Goal: Task Accomplishment & Management: Complete application form

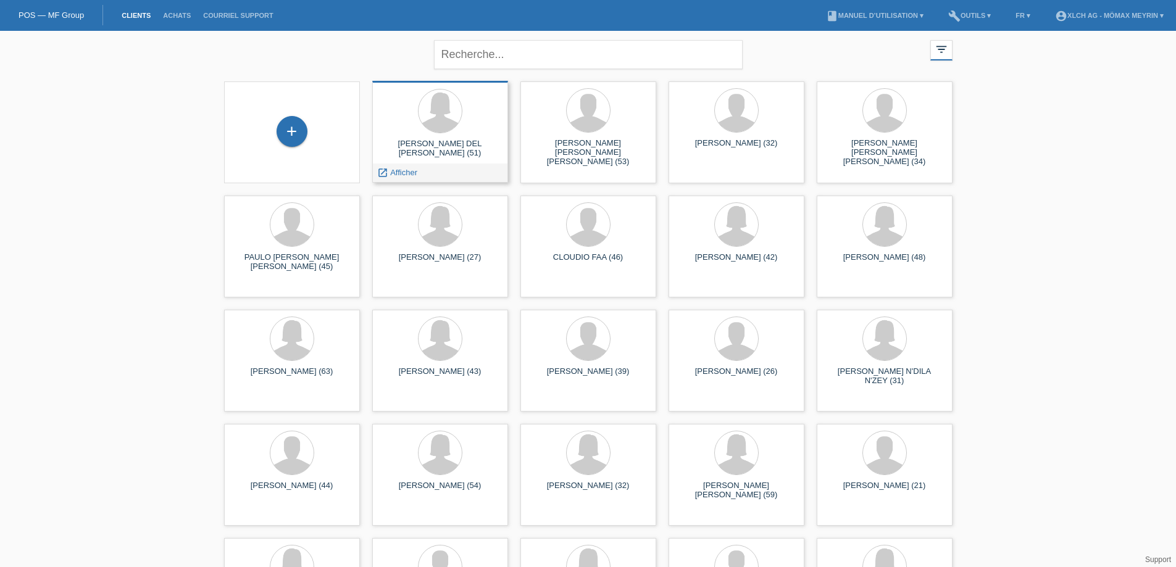
click at [437, 175] on div "launch Afficher" at bounding box center [440, 173] width 135 height 19
click at [408, 174] on span "Afficher" at bounding box center [403, 172] width 27 height 9
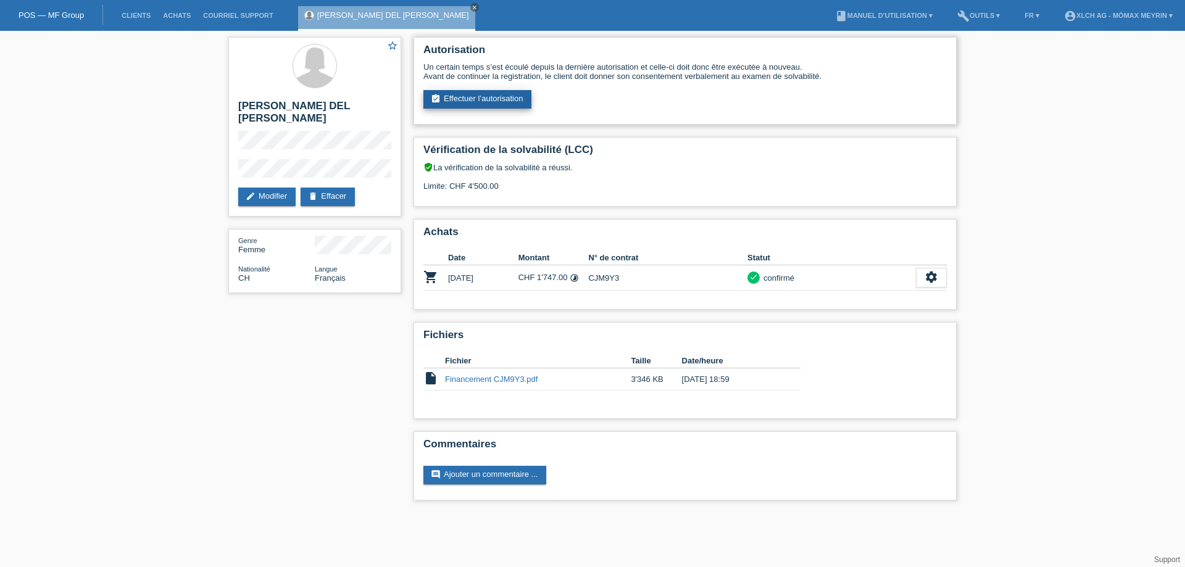
click at [491, 99] on link "assignment_turned_in Effectuer l’autorisation" at bounding box center [477, 99] width 108 height 19
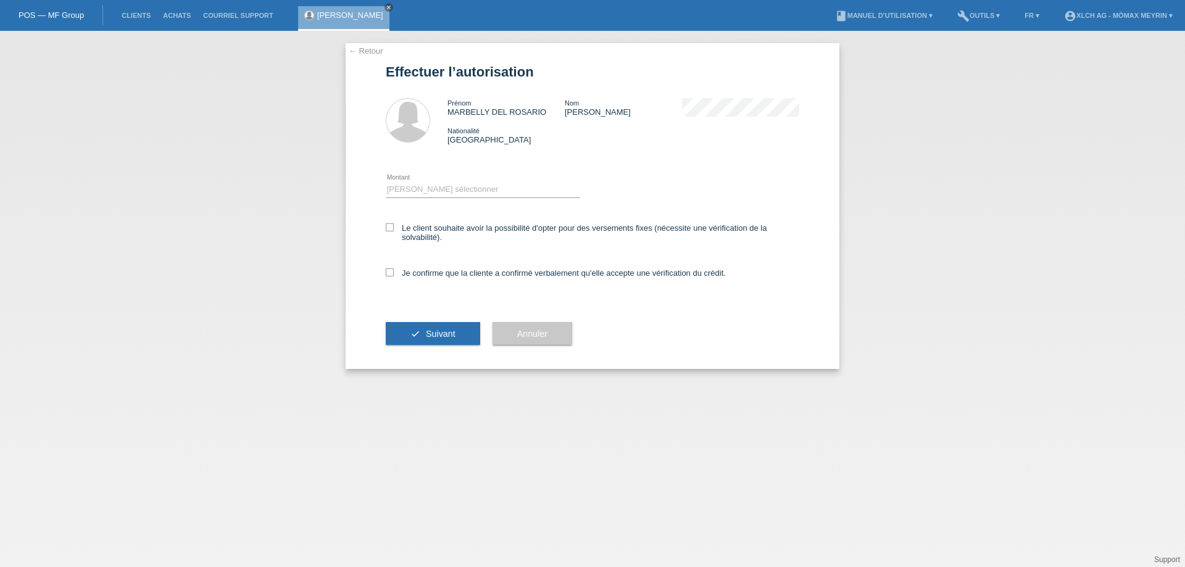
drag, startPoint x: 0, startPoint y: 0, endPoint x: 438, endPoint y: 197, distance: 479.8
click at [435, 177] on div "Veuillez sélectionner CHF 1.00 - CHF 499.00 CHF 500.00 - CHF 1'999.00 CHF 2'000…" at bounding box center [592, 184] width 413 height 54
click at [438, 197] on icon at bounding box center [483, 197] width 194 height 1
click at [438, 193] on select "Veuillez sélectionner CHF 1.00 - CHF 499.00 CHF 500.00 - CHF 1'999.00 CHF 2'000…" at bounding box center [483, 189] width 194 height 15
select select "2"
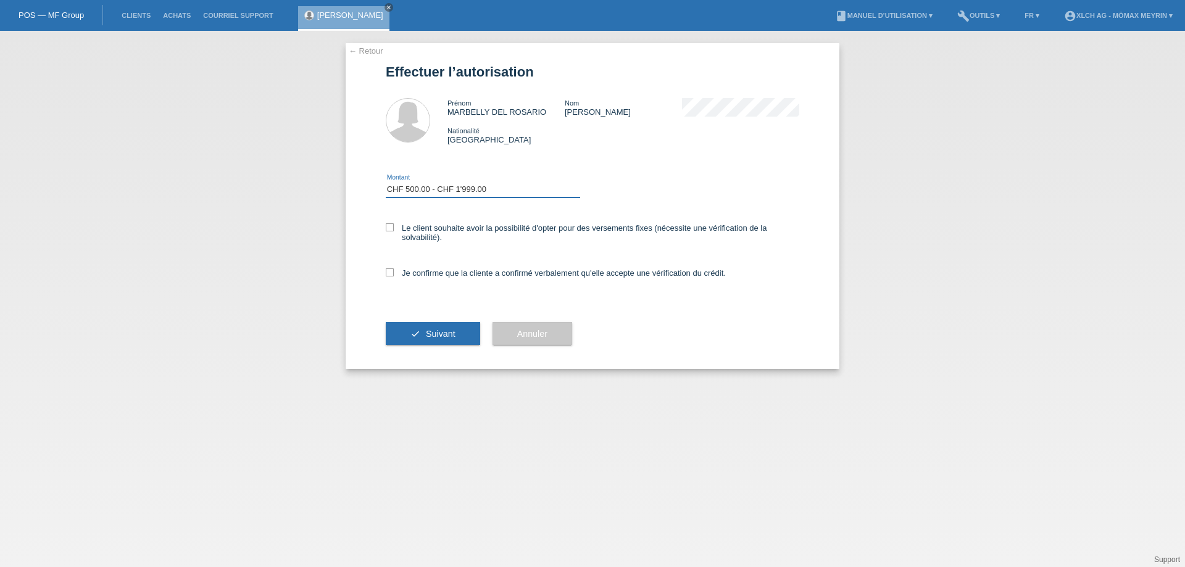
click at [386, 182] on select "Veuillez sélectionner CHF 1.00 - CHF 499.00 CHF 500.00 - CHF 1'999.00 CHF 2'000…" at bounding box center [483, 189] width 194 height 15
click at [388, 271] on icon at bounding box center [390, 272] width 8 height 8
click at [388, 271] on input "Je confirme que la cliente a confirmé verbalement qu'elle accepte une vérificat…" at bounding box center [390, 272] width 8 height 8
checkbox input "true"
click at [422, 345] on button "check Suivant" at bounding box center [433, 333] width 94 height 23
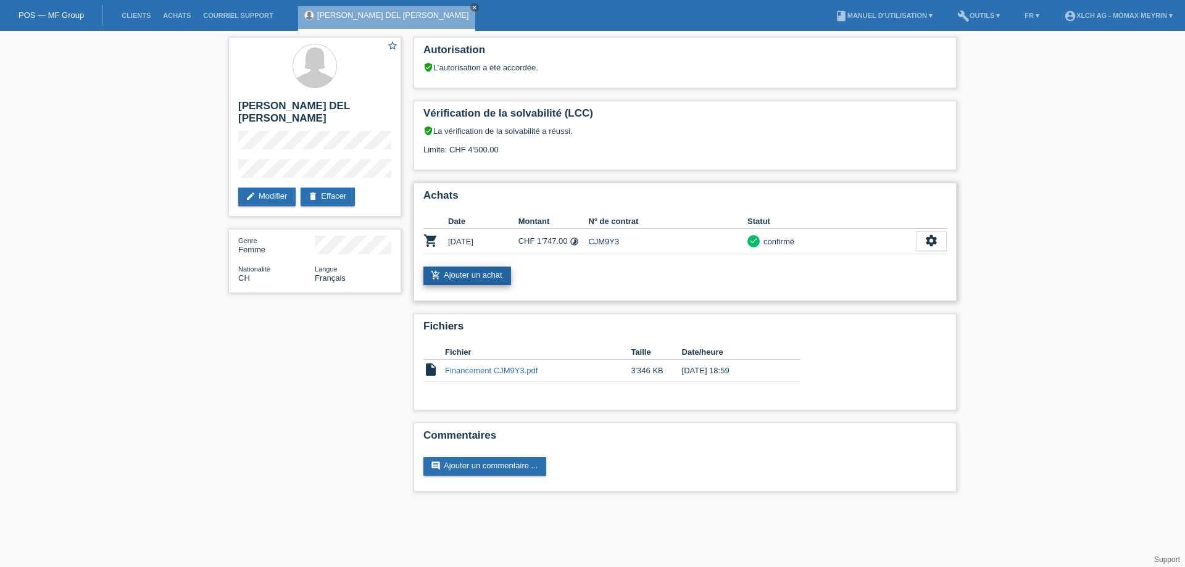
click at [467, 271] on link "add_shopping_cart Ajouter un achat" at bounding box center [467, 276] width 88 height 19
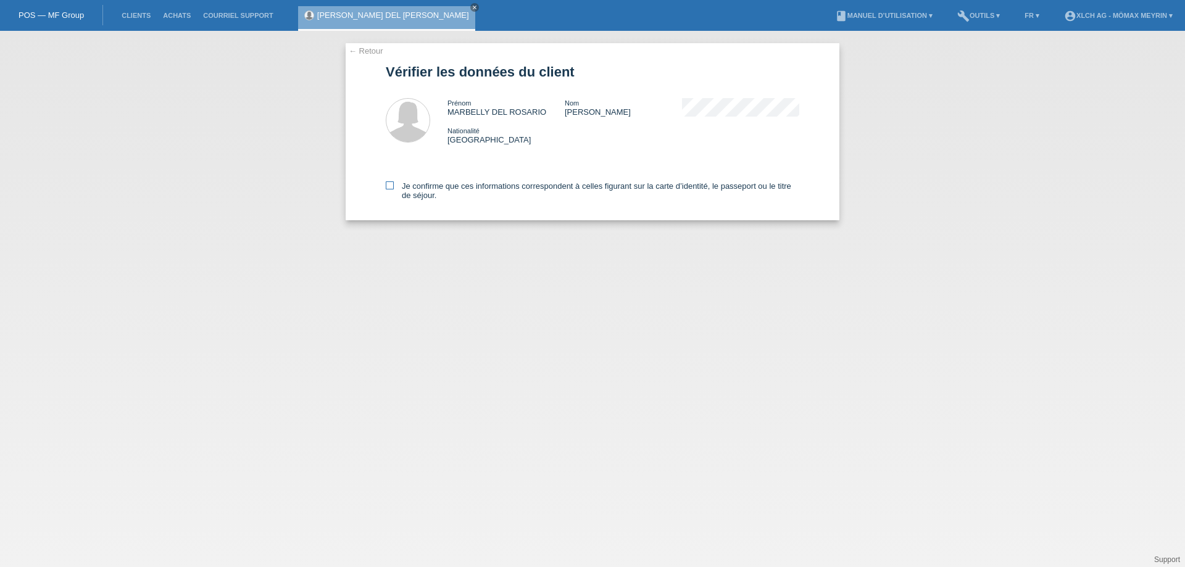
click at [391, 187] on icon at bounding box center [390, 185] width 8 height 8
click at [391, 187] on input "Je confirme que ces informations correspondent à celles figurant sur la carte d…" at bounding box center [390, 185] width 8 height 8
checkbox input "true"
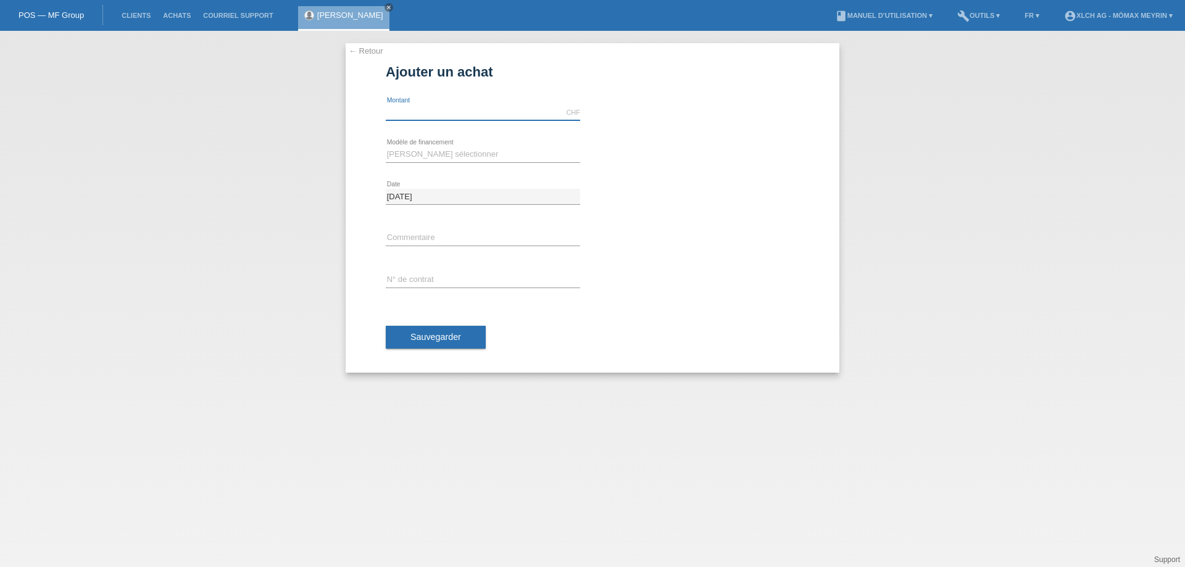
click at [453, 108] on input "text" at bounding box center [483, 112] width 194 height 15
type input "578.00"
click at [512, 157] on select "[PERSON_NAME] sélectionner Achat sur facture avec paiement partiel Taux fixes -…" at bounding box center [483, 154] width 194 height 15
select select "113"
click at [386, 147] on select "[PERSON_NAME] sélectionner Achat sur facture avec paiement partiel Taux fixes -…" at bounding box center [483, 154] width 194 height 15
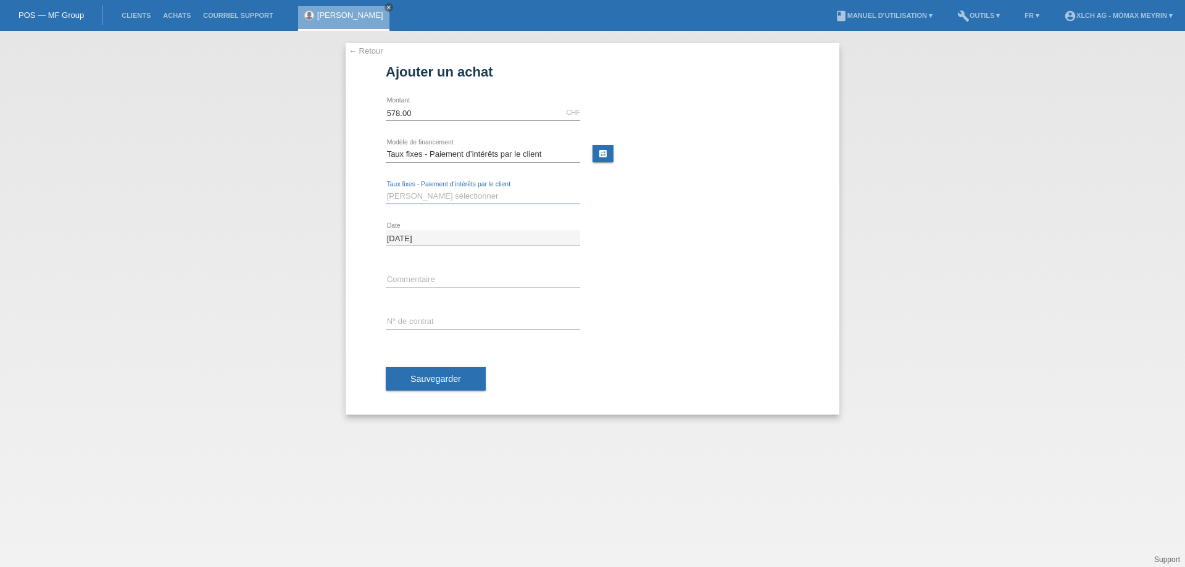
click at [494, 197] on select "Veuillez sélectionner 6 versements 12 versements 24 versements 36 versements" at bounding box center [483, 196] width 194 height 15
select select "325"
click at [386, 189] on select "Veuillez sélectionner 6 versements 12 versements 24 versements 36 versements" at bounding box center [483, 196] width 194 height 15
click at [419, 319] on input "text" at bounding box center [483, 321] width 194 height 15
type input "CJM9ZL"
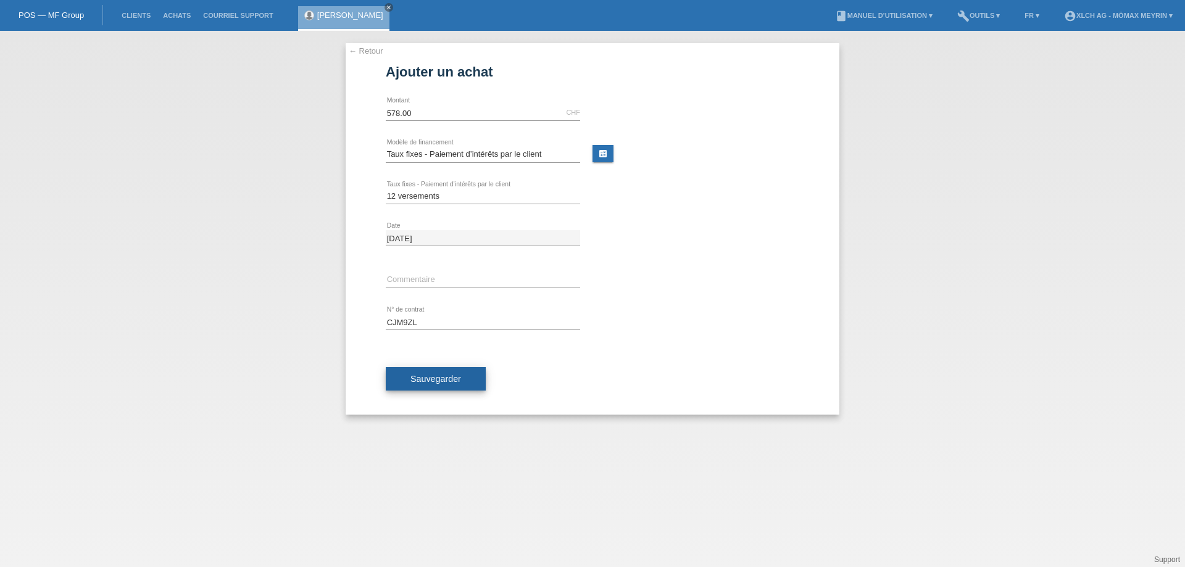
click at [415, 376] on span "Sauvegarder" at bounding box center [435, 379] width 51 height 10
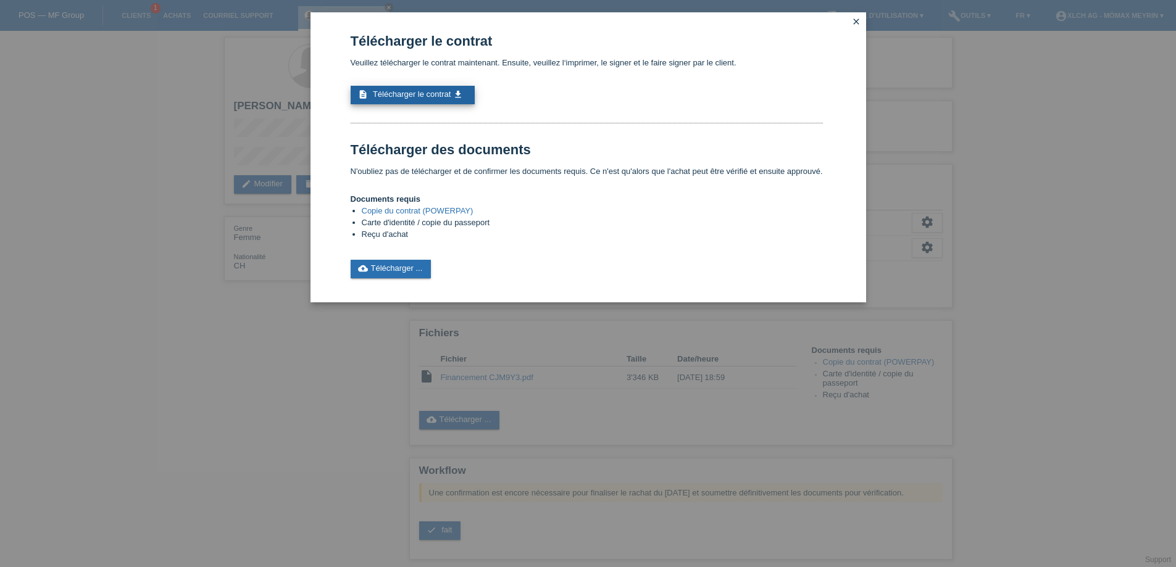
click at [453, 96] on icon "get_app" at bounding box center [458, 94] width 10 height 10
click at [407, 273] on link "cloud_upload Télécharger ..." at bounding box center [391, 269] width 81 height 19
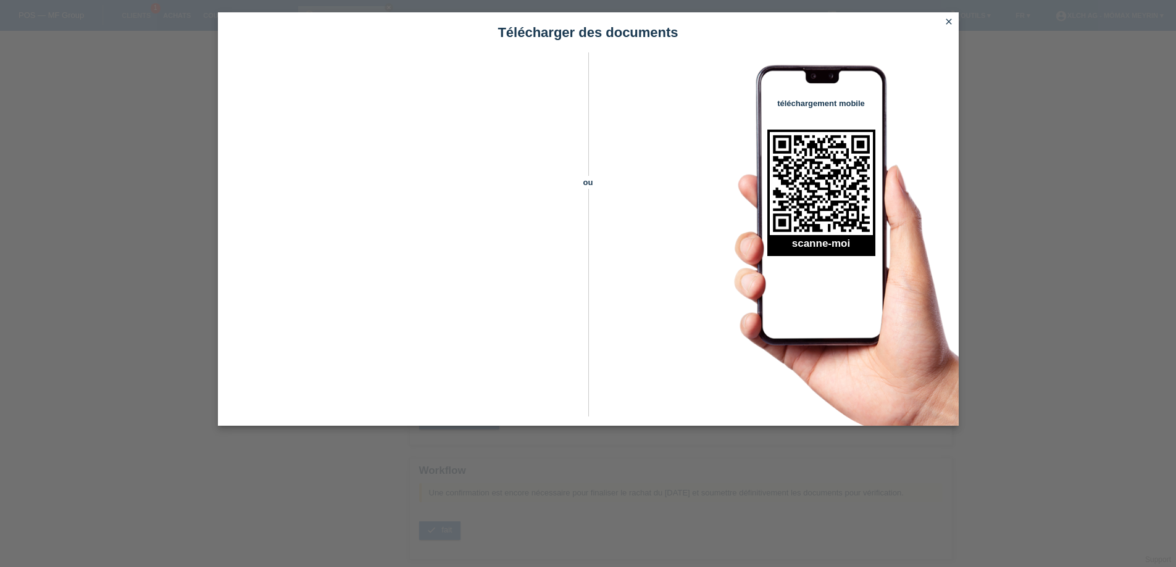
click at [950, 23] on icon "close" at bounding box center [949, 22] width 10 height 10
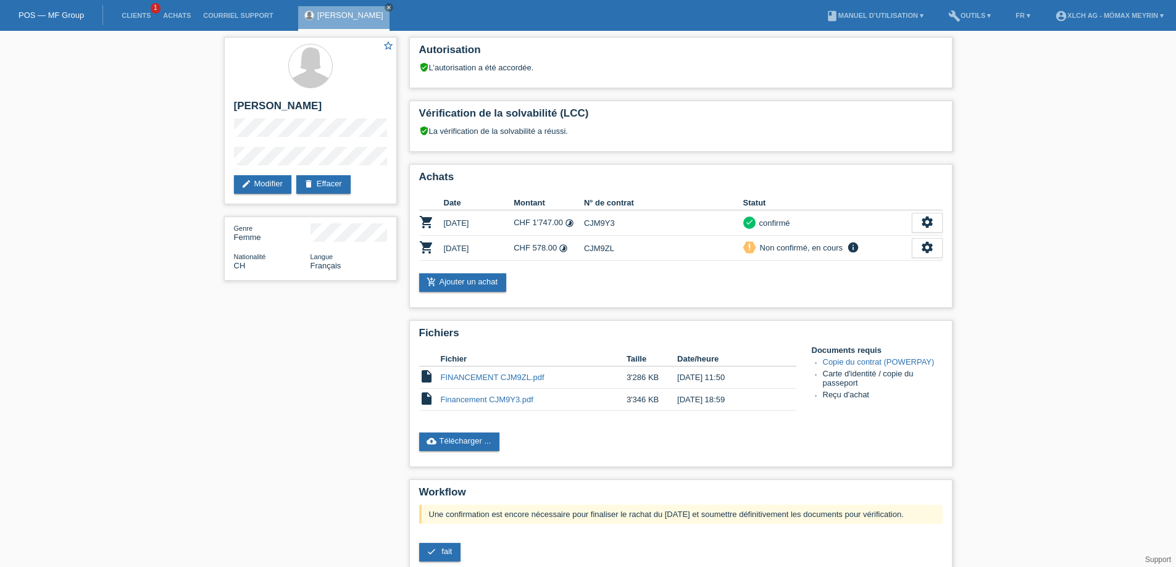
scroll to position [108, 0]
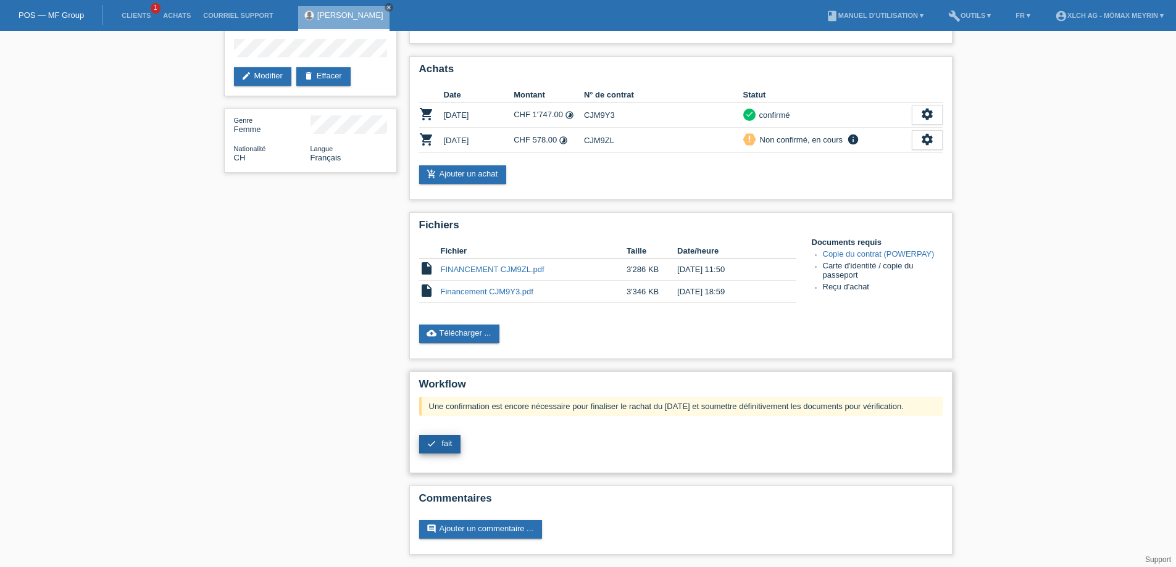
click at [455, 447] on link "check fait" at bounding box center [440, 444] width 42 height 19
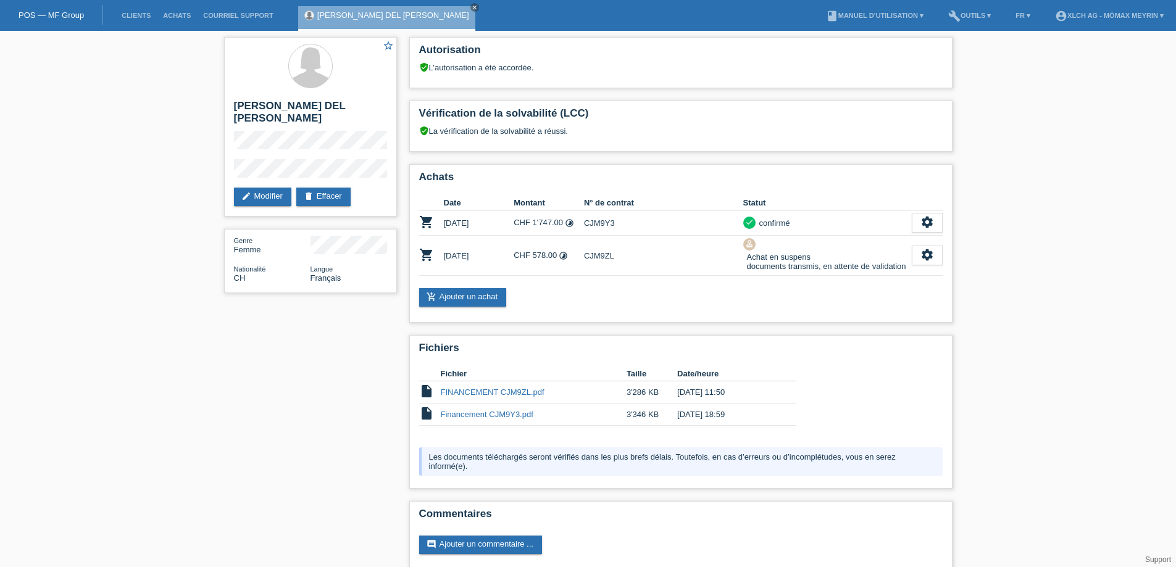
scroll to position [15, 0]
